Goal: Task Accomplishment & Management: Manage account settings

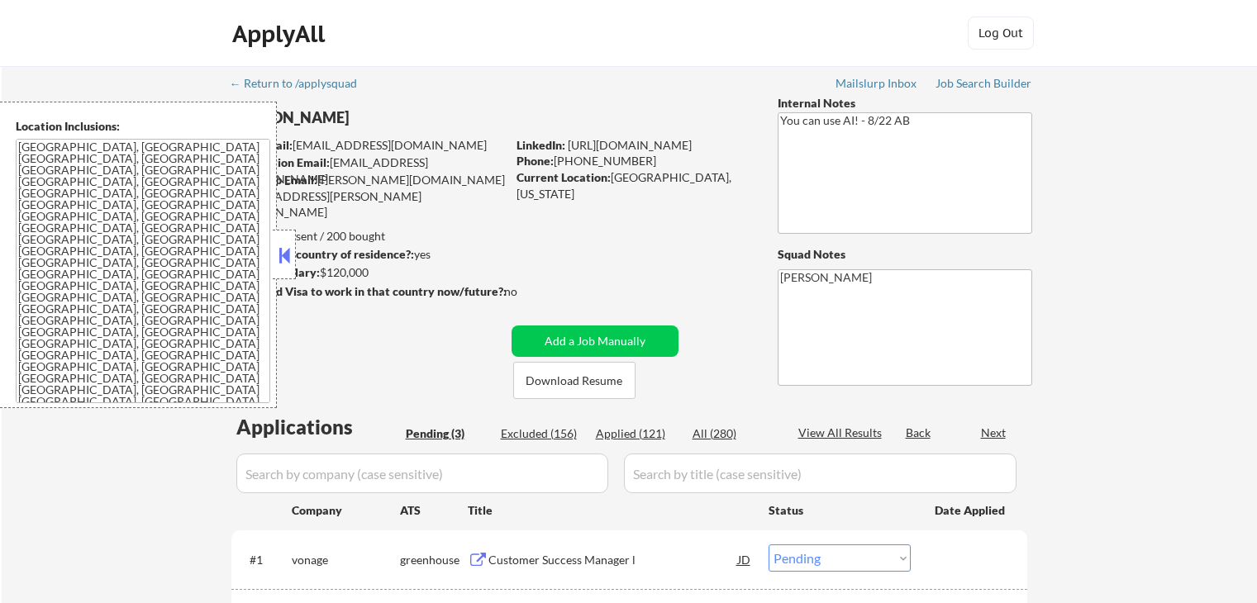
select select ""pending""
click at [1171, 182] on div "← Return to /applysquad Mailslurp Inbox Job Search Builder [PERSON_NAME] User E…" at bounding box center [630, 434] width 1256 height 736
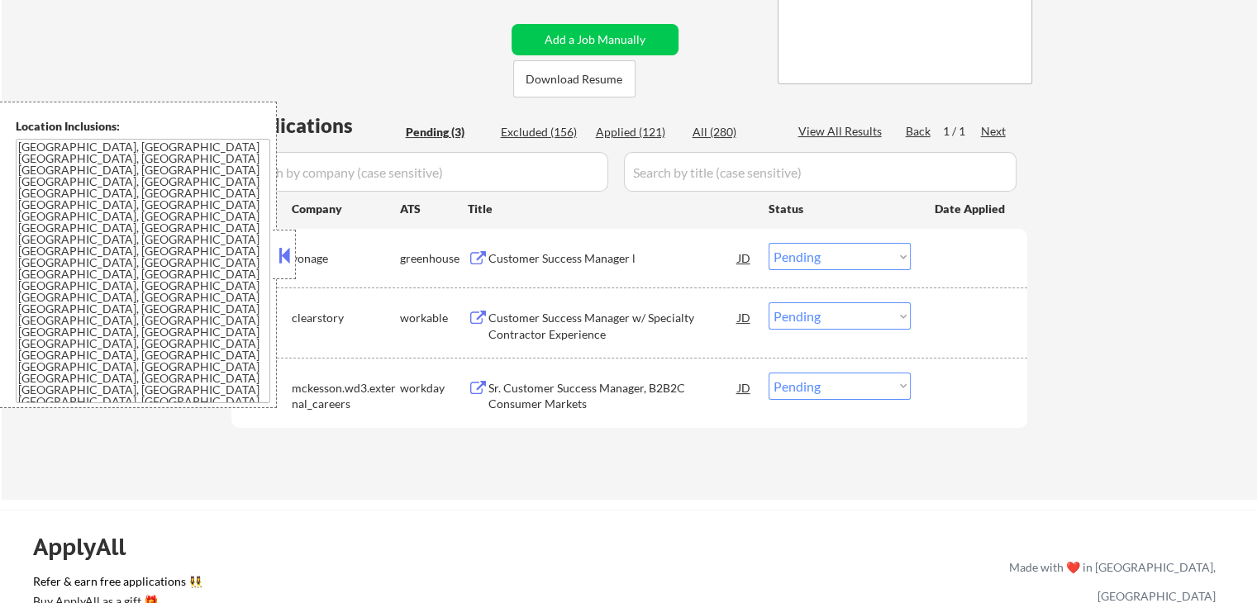
scroll to position [331, 0]
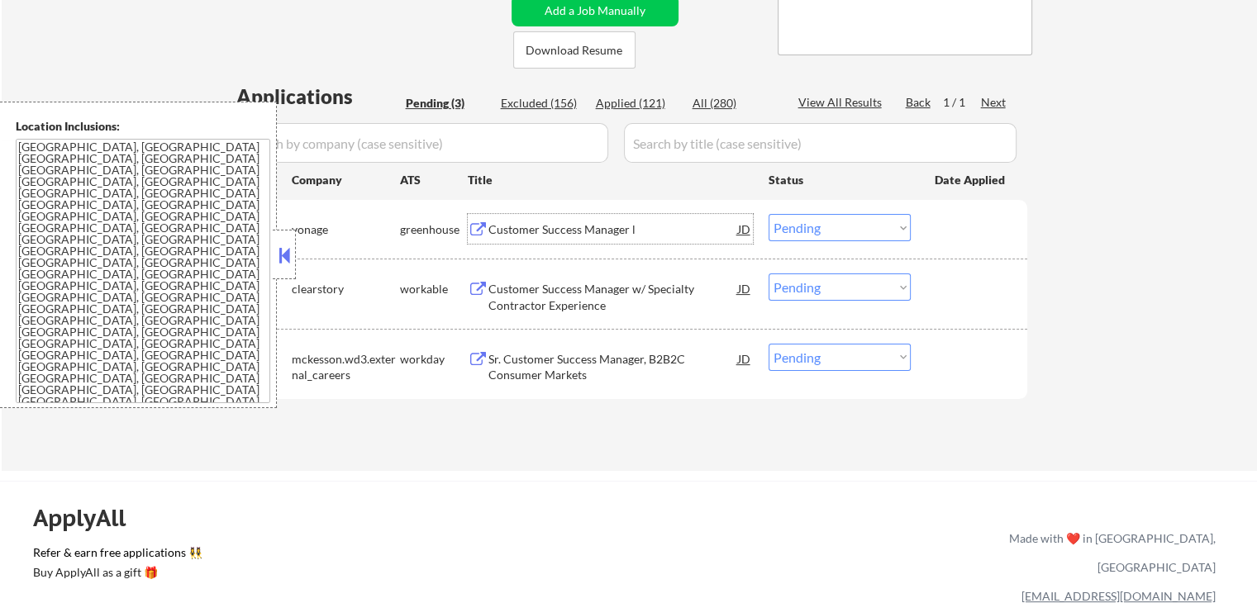
click at [606, 233] on div "Customer Success Manager l" at bounding box center [614, 230] width 250 height 17
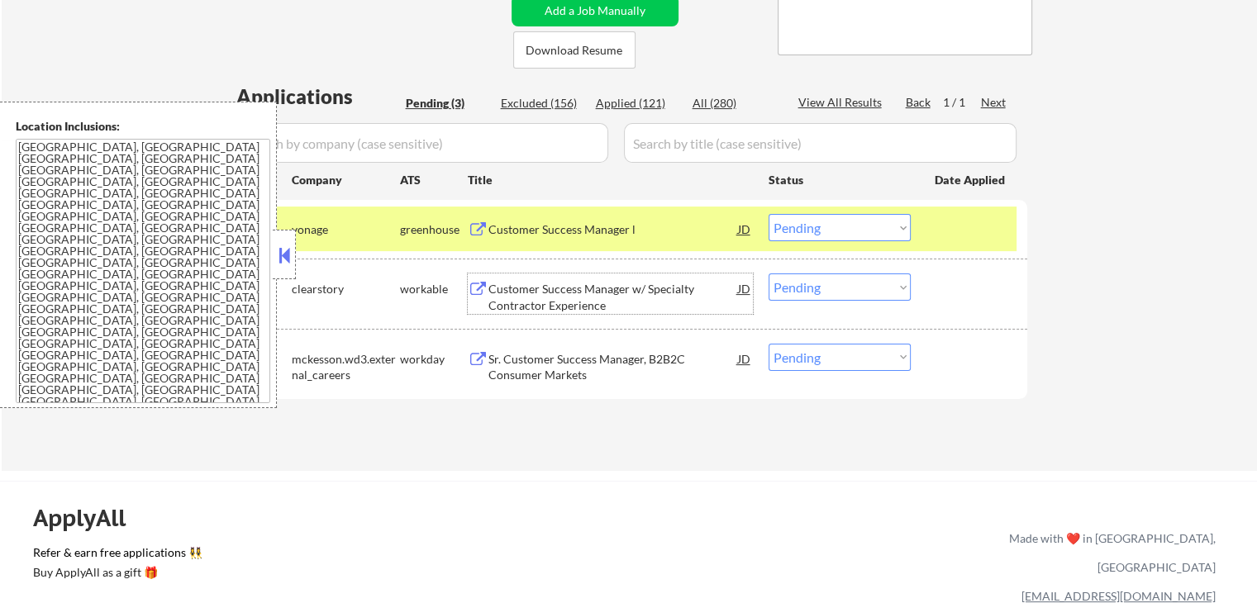
click at [651, 279] on div "Customer Success Manager w/ Specialty Contractor Experience" at bounding box center [614, 294] width 250 height 40
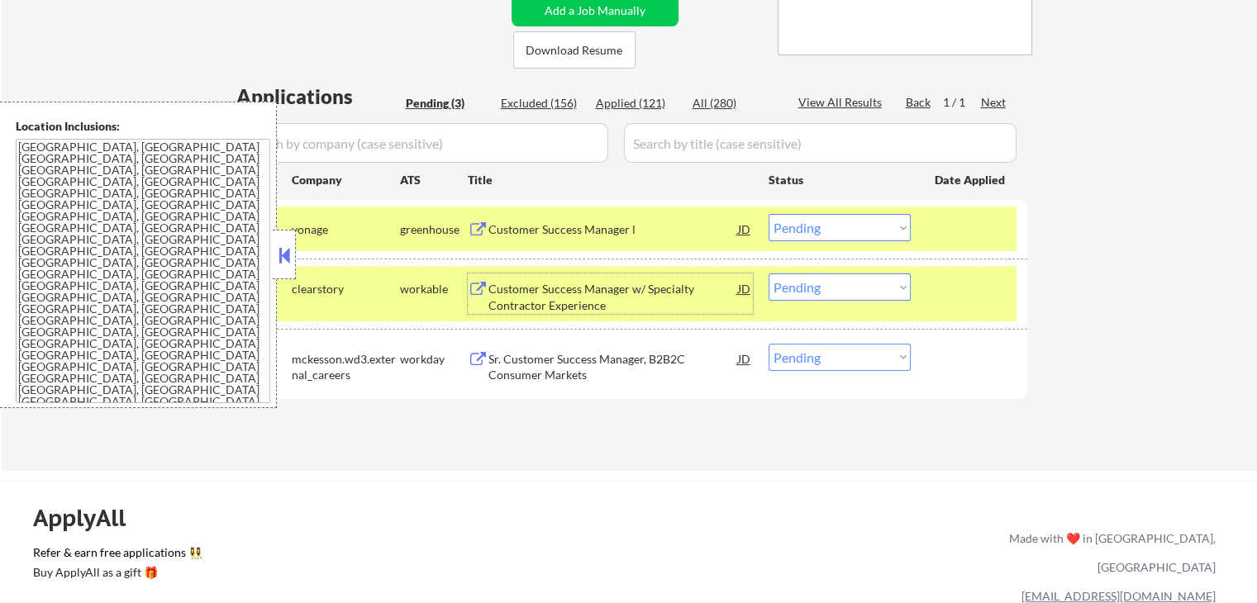
click at [836, 235] on select "Choose an option... Pending Applied Excluded (Questions) Excluded (Expired) Exc…" at bounding box center [840, 227] width 142 height 27
click at [769, 214] on select "Choose an option... Pending Applied Excluded (Questions) Excluded (Expired) Exc…" at bounding box center [840, 227] width 142 height 27
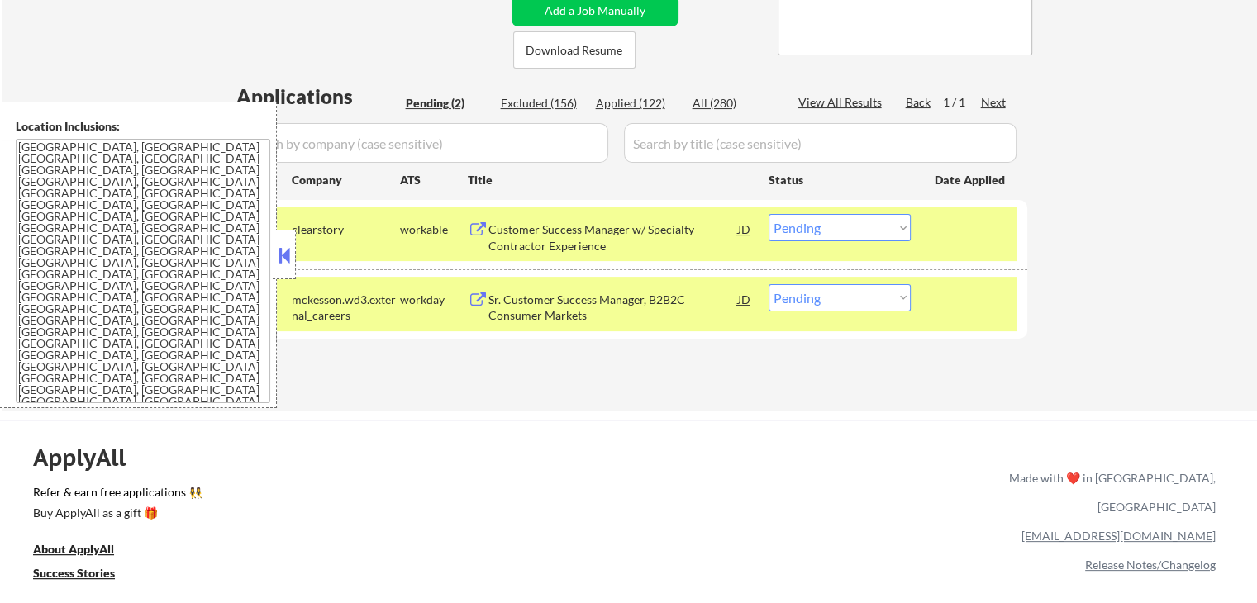
click at [632, 301] on div "Sr. Customer Success Manager, B2B2C Consumer Markets" at bounding box center [614, 308] width 250 height 32
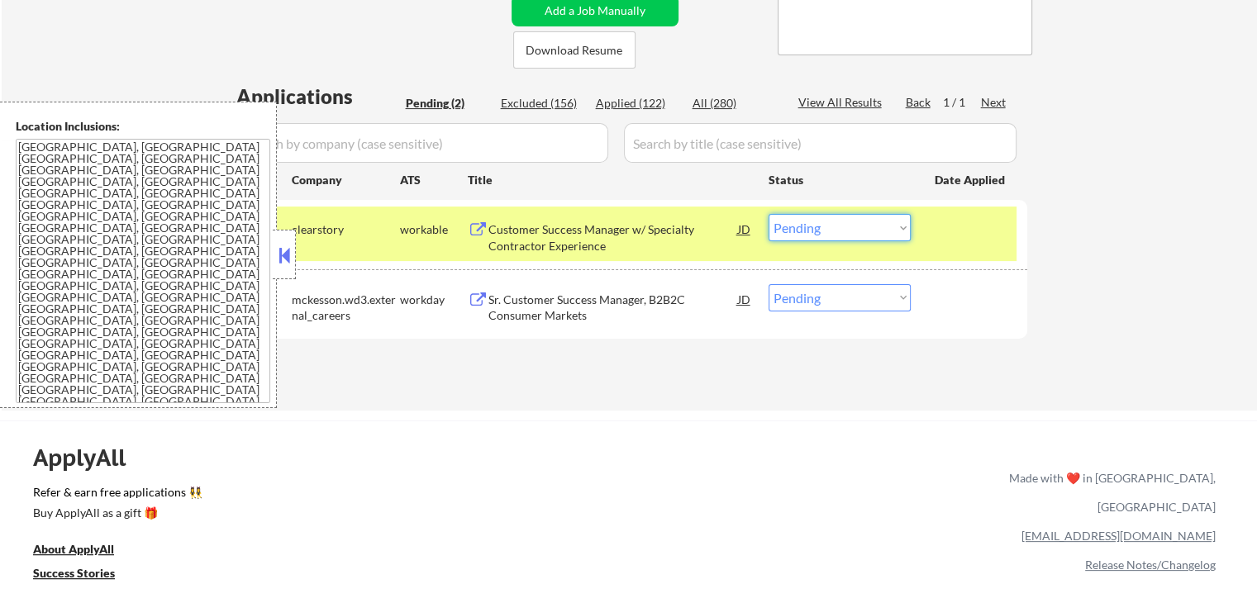
click at [810, 232] on select "Choose an option... Pending Applied Excluded (Questions) Excluded (Expired) Exc…" at bounding box center [840, 227] width 142 height 27
click at [769, 214] on select "Choose an option... Pending Applied Excluded (Questions) Excluded (Expired) Exc…" at bounding box center [840, 227] width 142 height 27
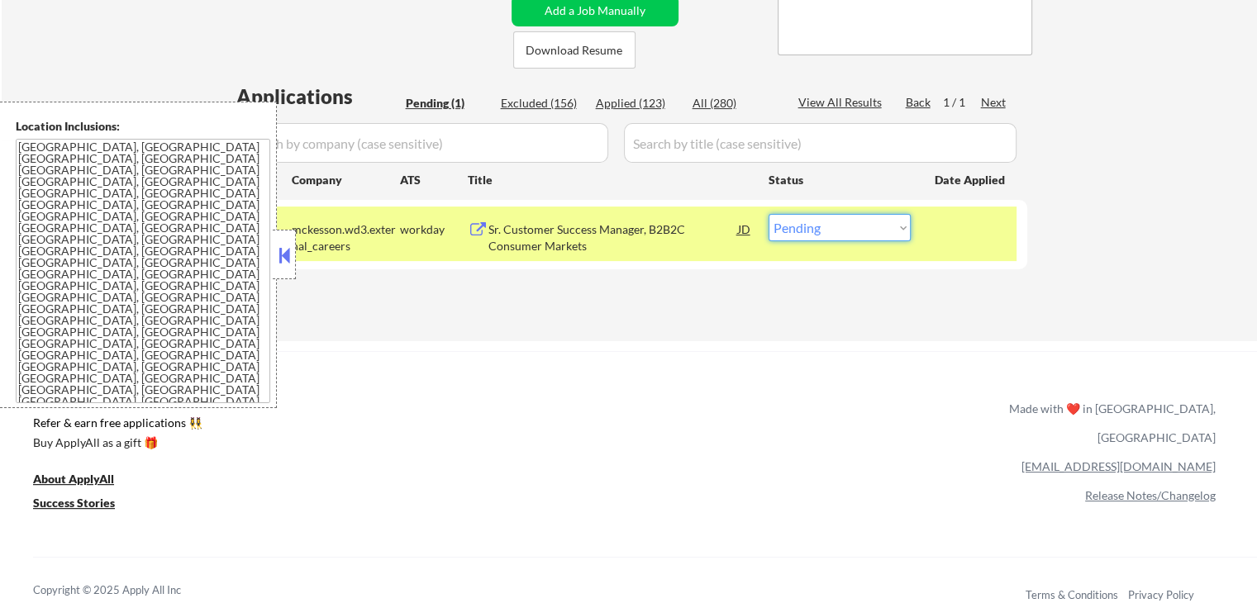
click at [823, 231] on select "Choose an option... Pending Applied Excluded (Questions) Excluded (Expired) Exc…" at bounding box center [840, 227] width 142 height 27
select select ""applied""
click at [769, 214] on select "Choose an option... Pending Applied Excluded (Questions) Excluded (Expired) Exc…" at bounding box center [840, 227] width 142 height 27
click at [772, 288] on div "Applications Pending (1) Excluded (156) Applied (123) All (280) View All Result…" at bounding box center [629, 196] width 796 height 227
